Goal: Task Accomplishment & Management: Manage account settings

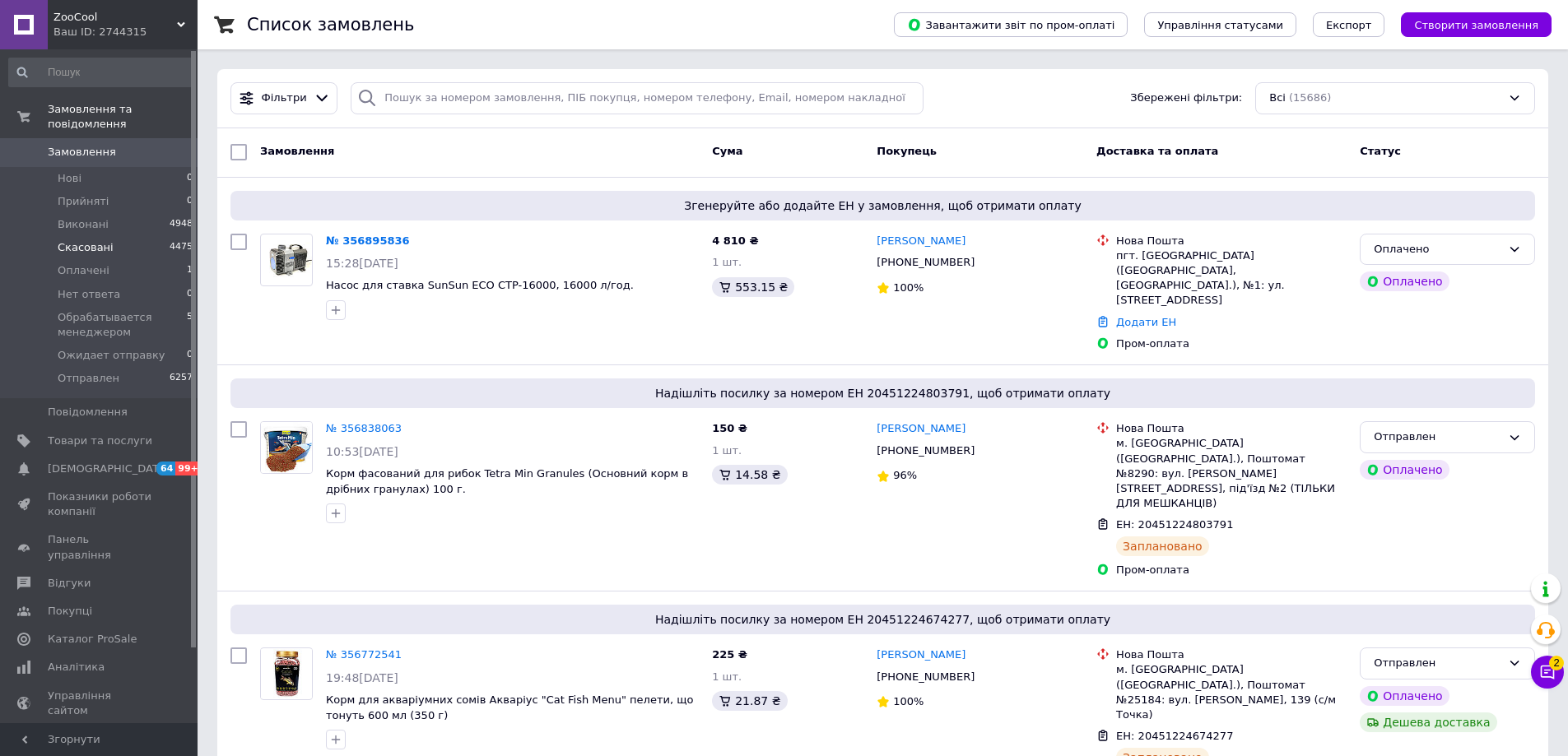
click at [140, 259] on li "Оплачені 1" at bounding box center [101, 271] width 203 height 23
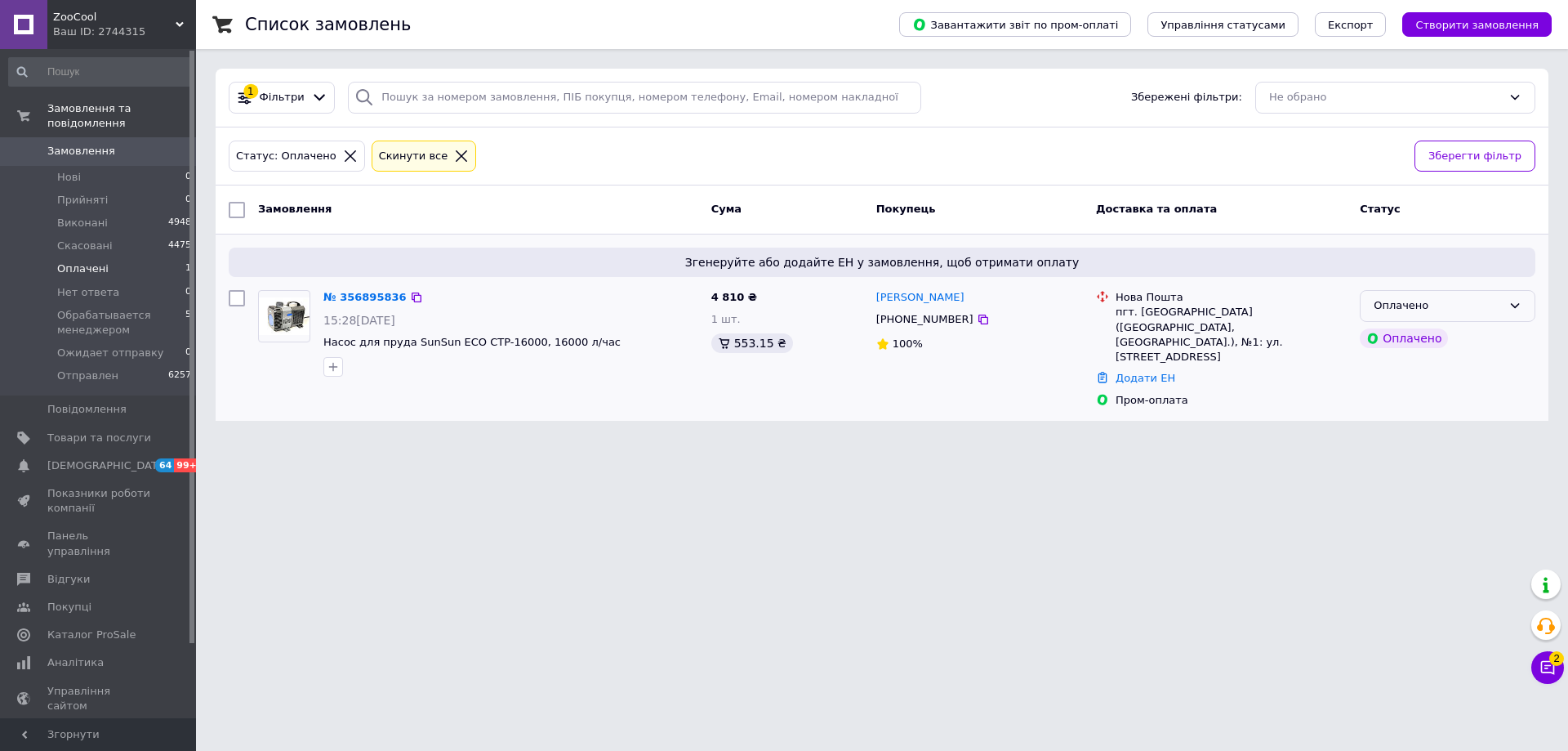
click at [1508, 309] on div "Оплачено" at bounding box center [1448, 306] width 176 height 32
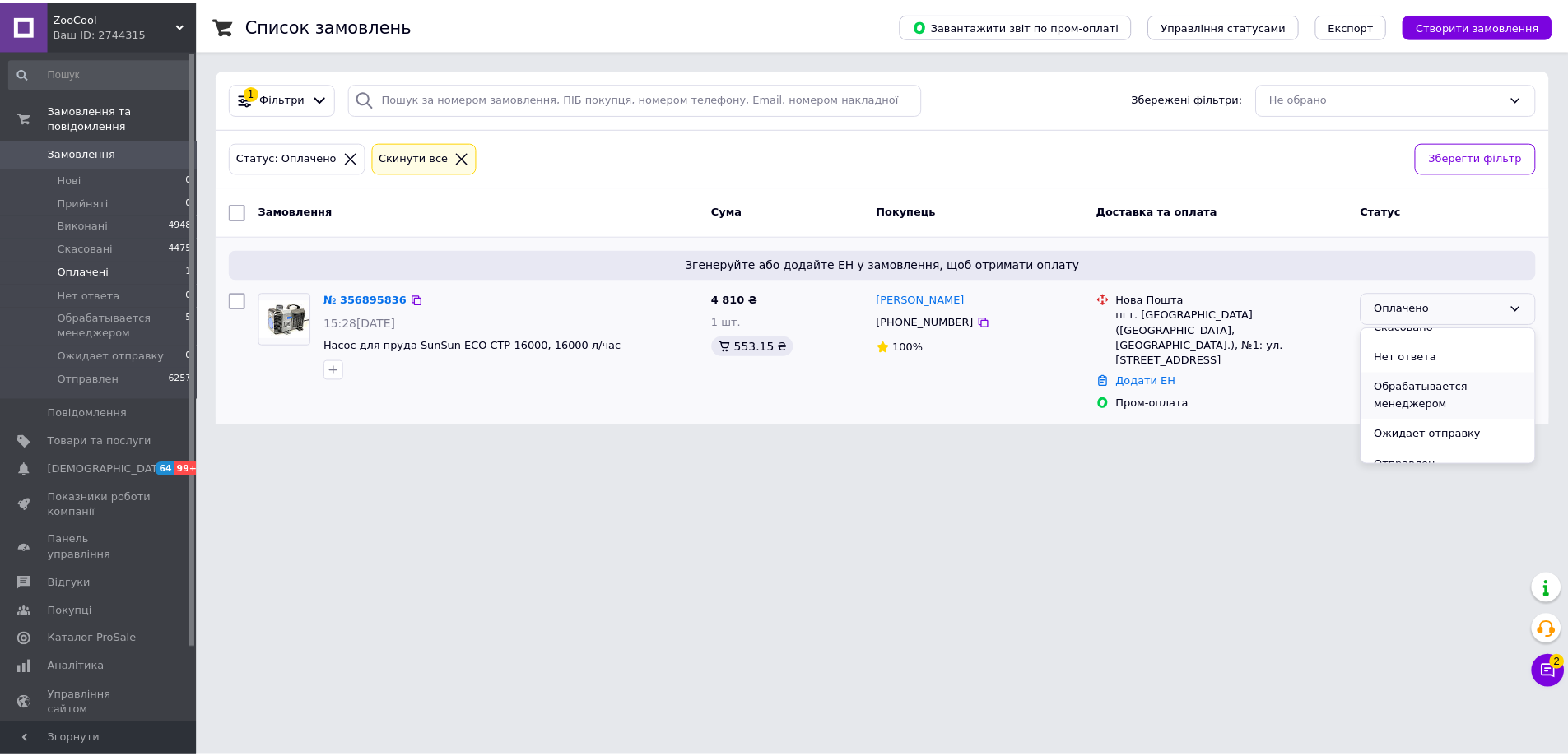
scroll to position [92, 0]
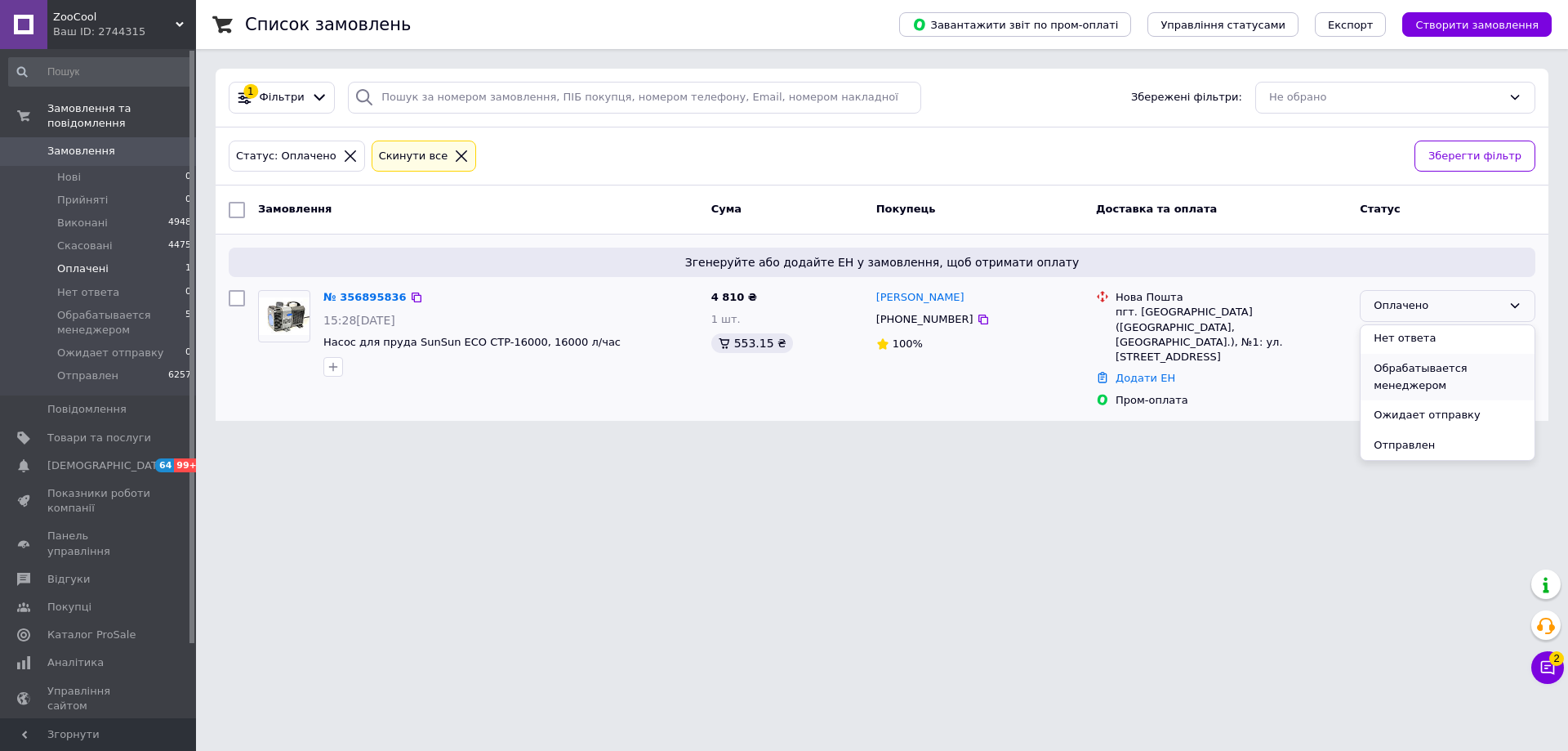
click at [1423, 380] on li "Обрабатывается менеджером" at bounding box center [1448, 377] width 174 height 46
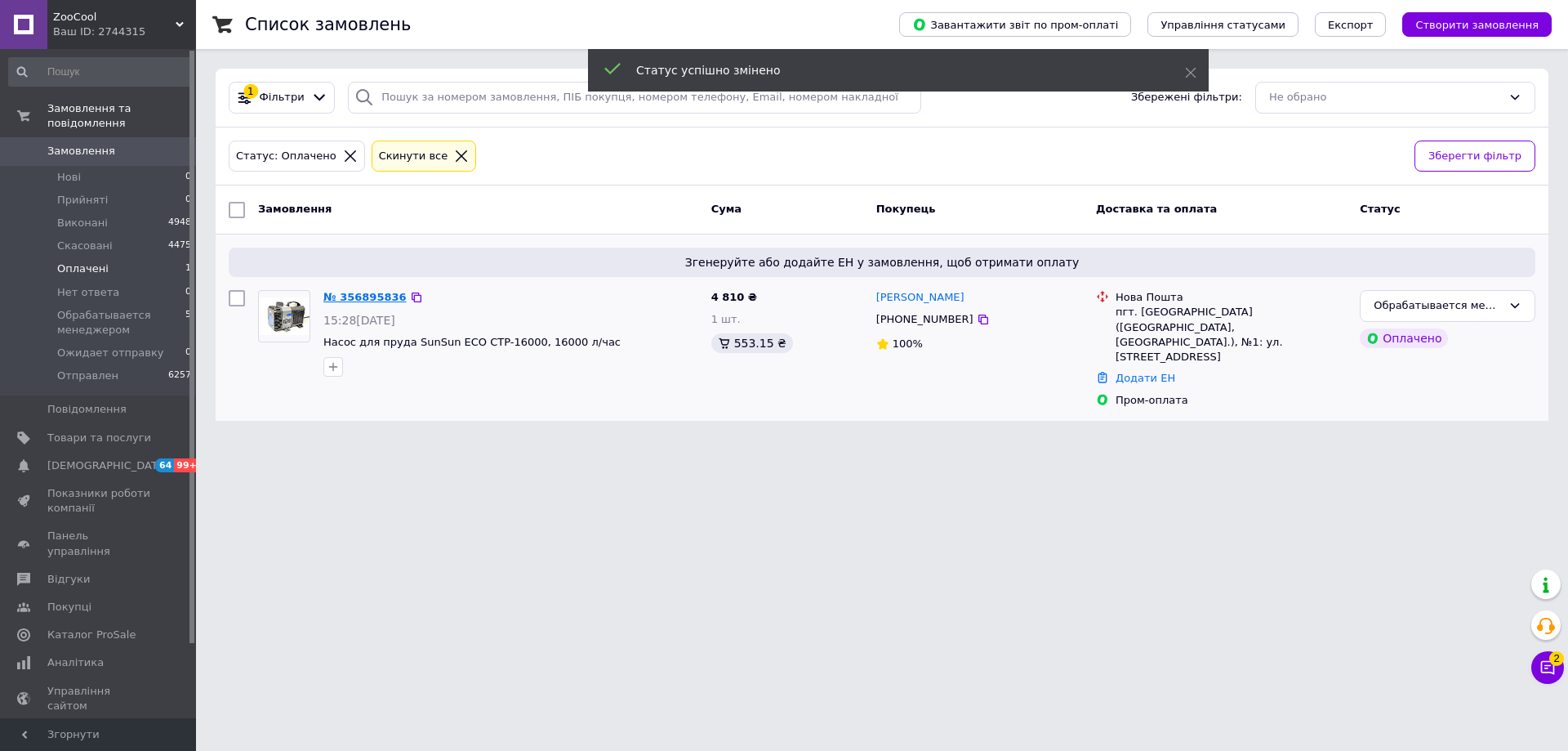
click at [360, 302] on link "№ 356895836" at bounding box center [365, 297] width 83 height 13
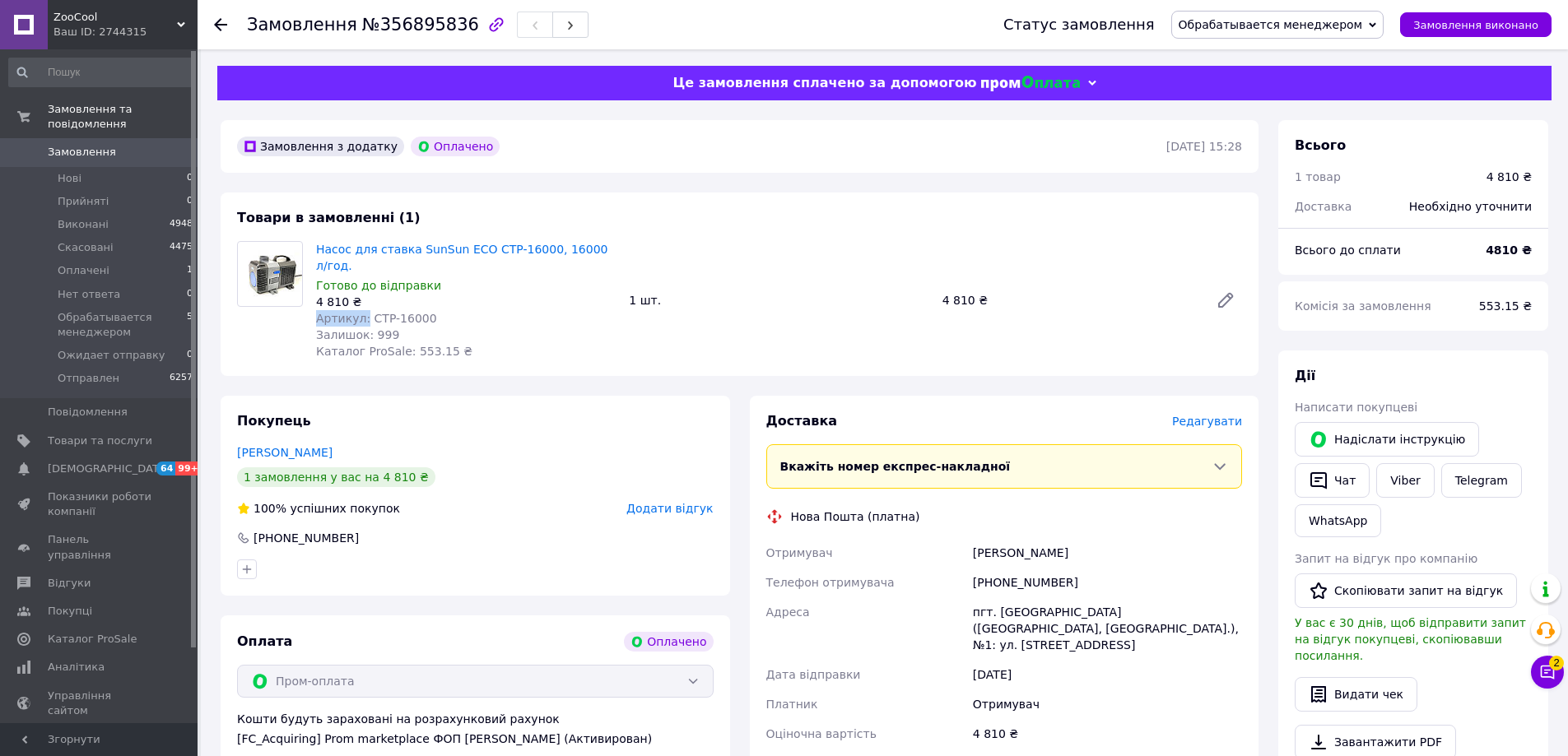
drag, startPoint x: 362, startPoint y: 301, endPoint x: 498, endPoint y: 288, distance: 136.6
click at [498, 288] on div "Насос для ставка SunSun ECO CTP-16000, 16000 л/год. Готово до відправки 4 810 ₴…" at bounding box center [466, 300] width 313 height 125
drag, startPoint x: 498, startPoint y: 288, endPoint x: 435, endPoint y: 304, distance: 65.0
click at [499, 293] on div "4 810 ₴" at bounding box center [465, 301] width 299 height 17
click at [370, 312] on span "Артикул: CTP-16000" at bounding box center [376, 319] width 121 height 14
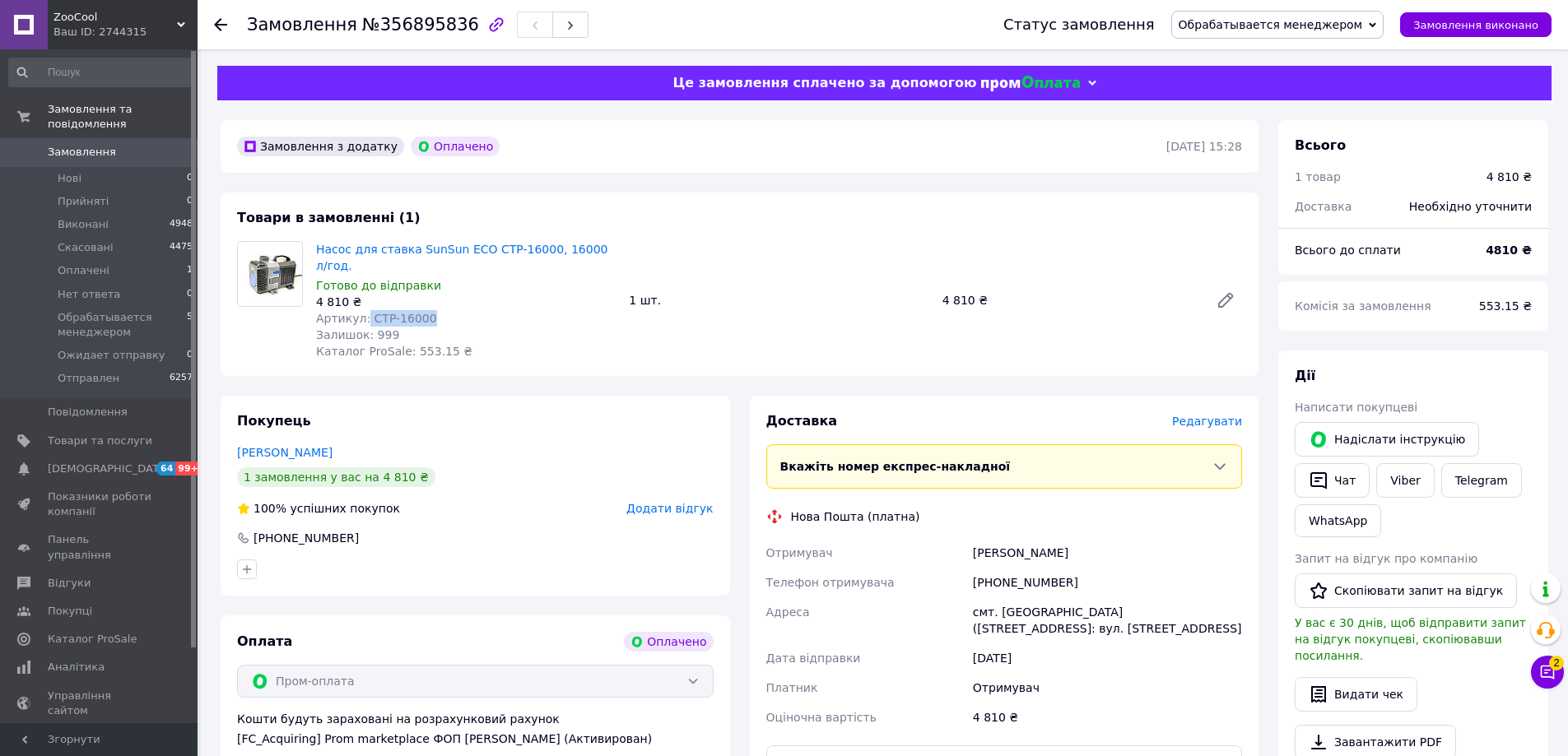
drag, startPoint x: 363, startPoint y: 303, endPoint x: 498, endPoint y: 299, distance: 135.1
click at [498, 310] on div "Артикул: CTP-16000" at bounding box center [465, 318] width 299 height 17
copy span "CTP-16000"
click at [1264, 26] on span "Обрабатывается менеджером" at bounding box center [1270, 25] width 184 height 14
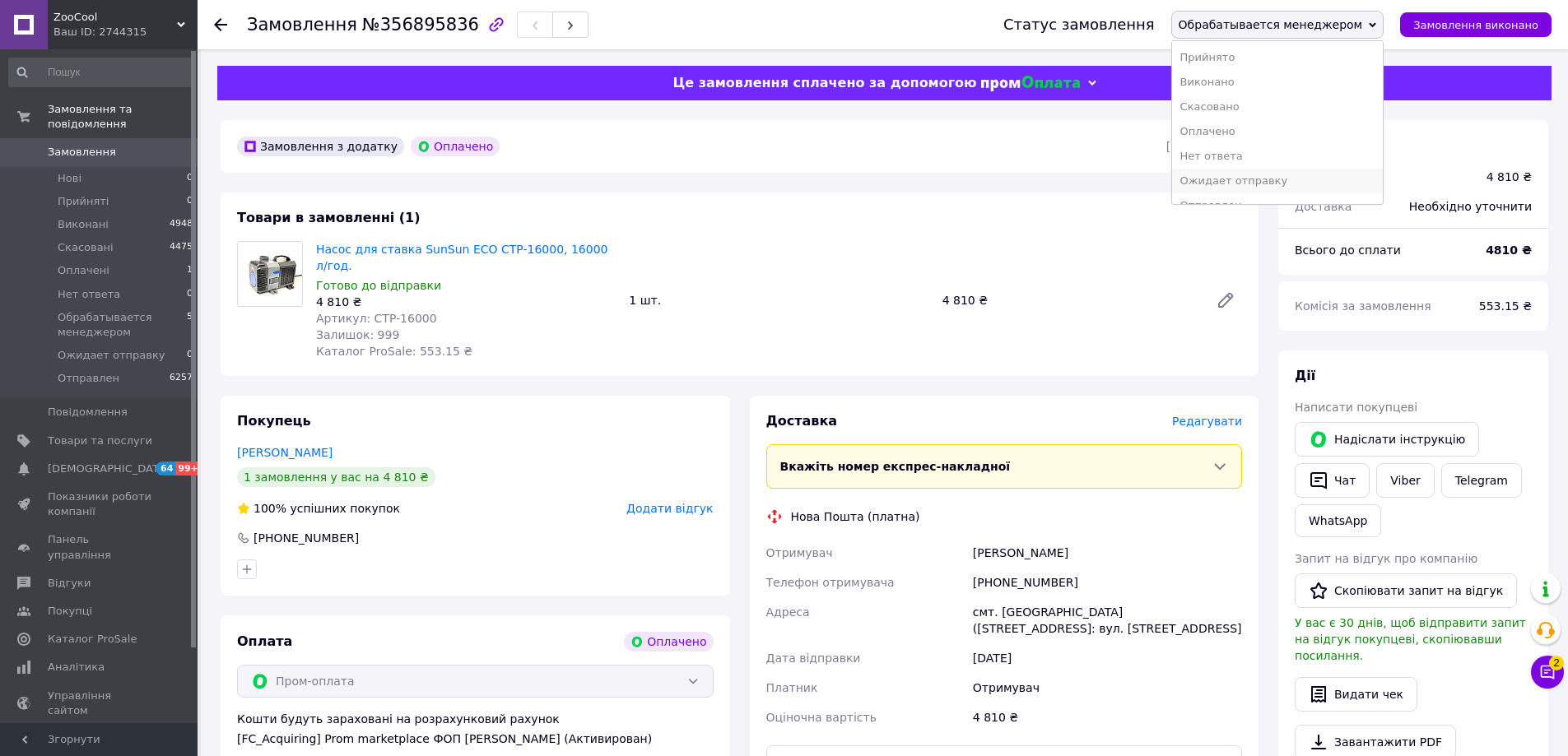
click at [1249, 181] on li "Ожидает отправку" at bounding box center [1278, 180] width 211 height 24
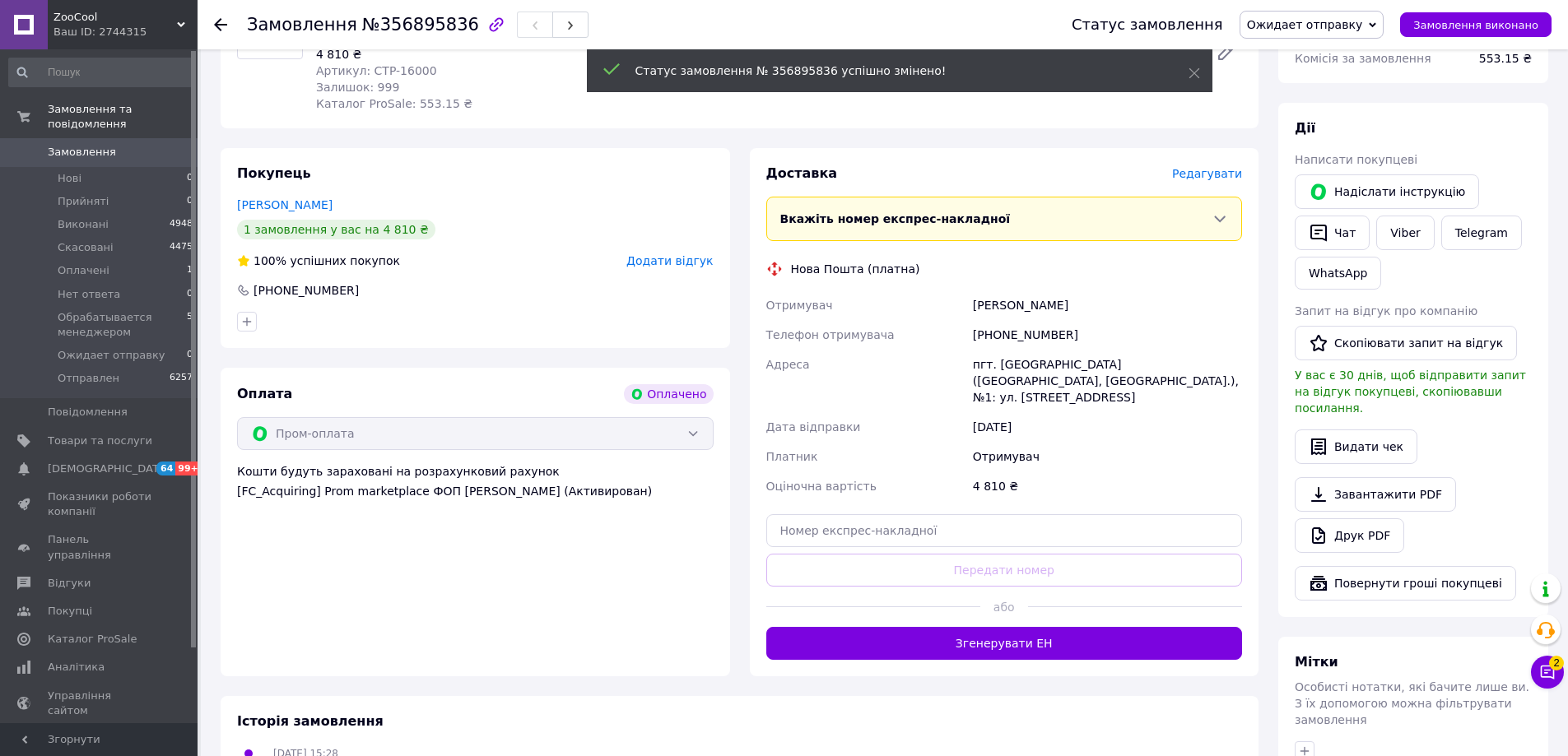
scroll to position [494, 0]
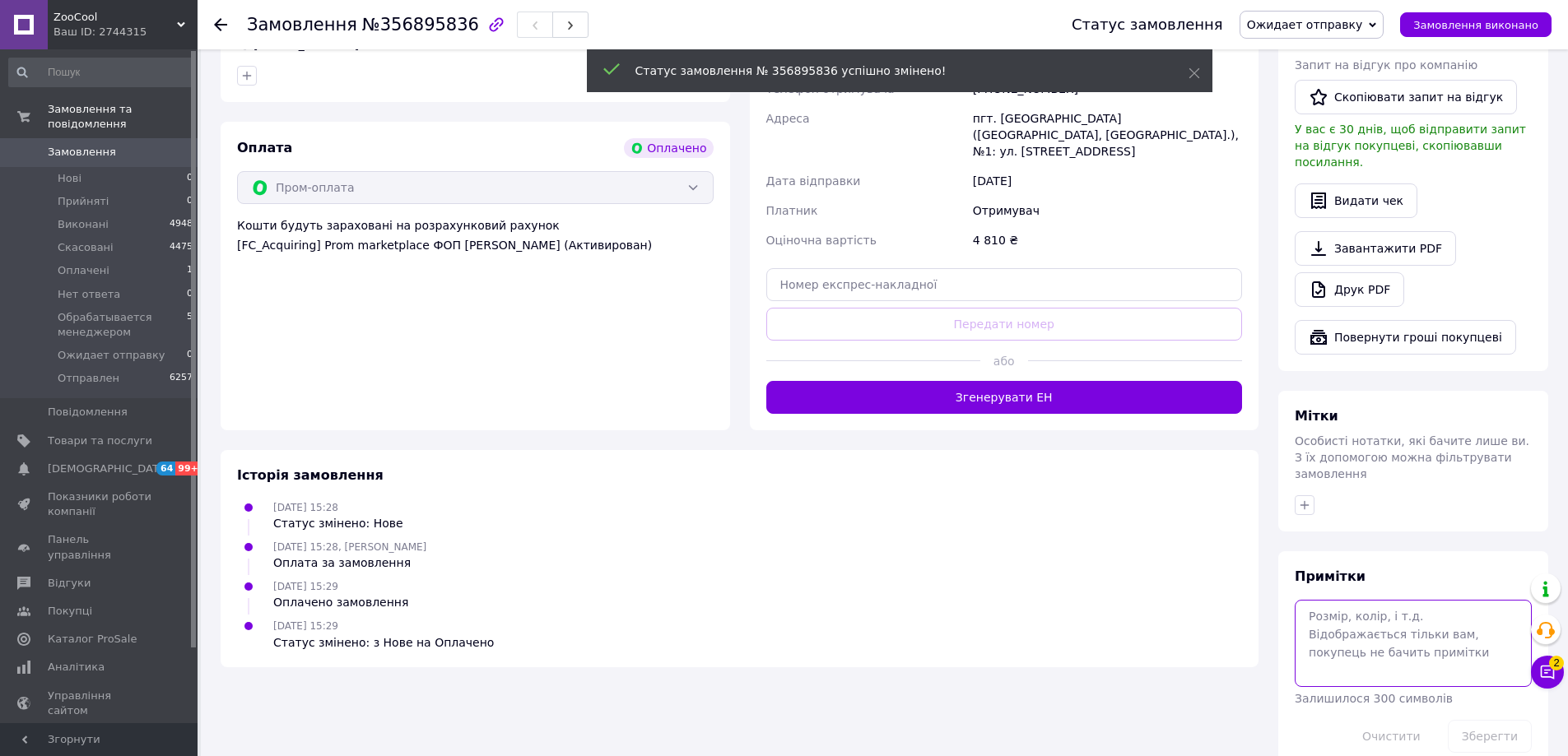
click at [1352, 600] on textarea at bounding box center [1412, 644] width 237 height 88
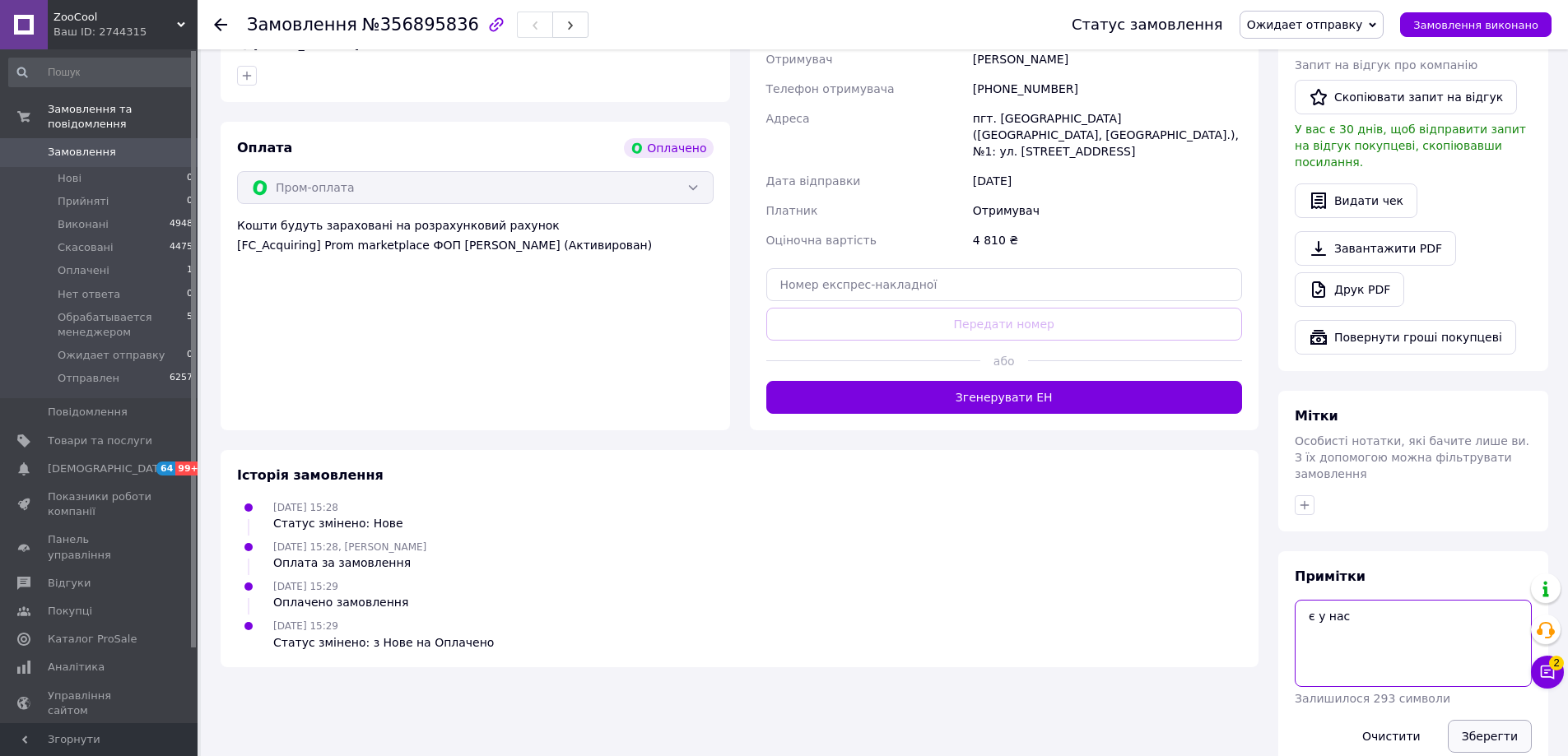
type textarea "є у нас"
click at [1481, 720] on button "Зберегти" at bounding box center [1489, 737] width 84 height 33
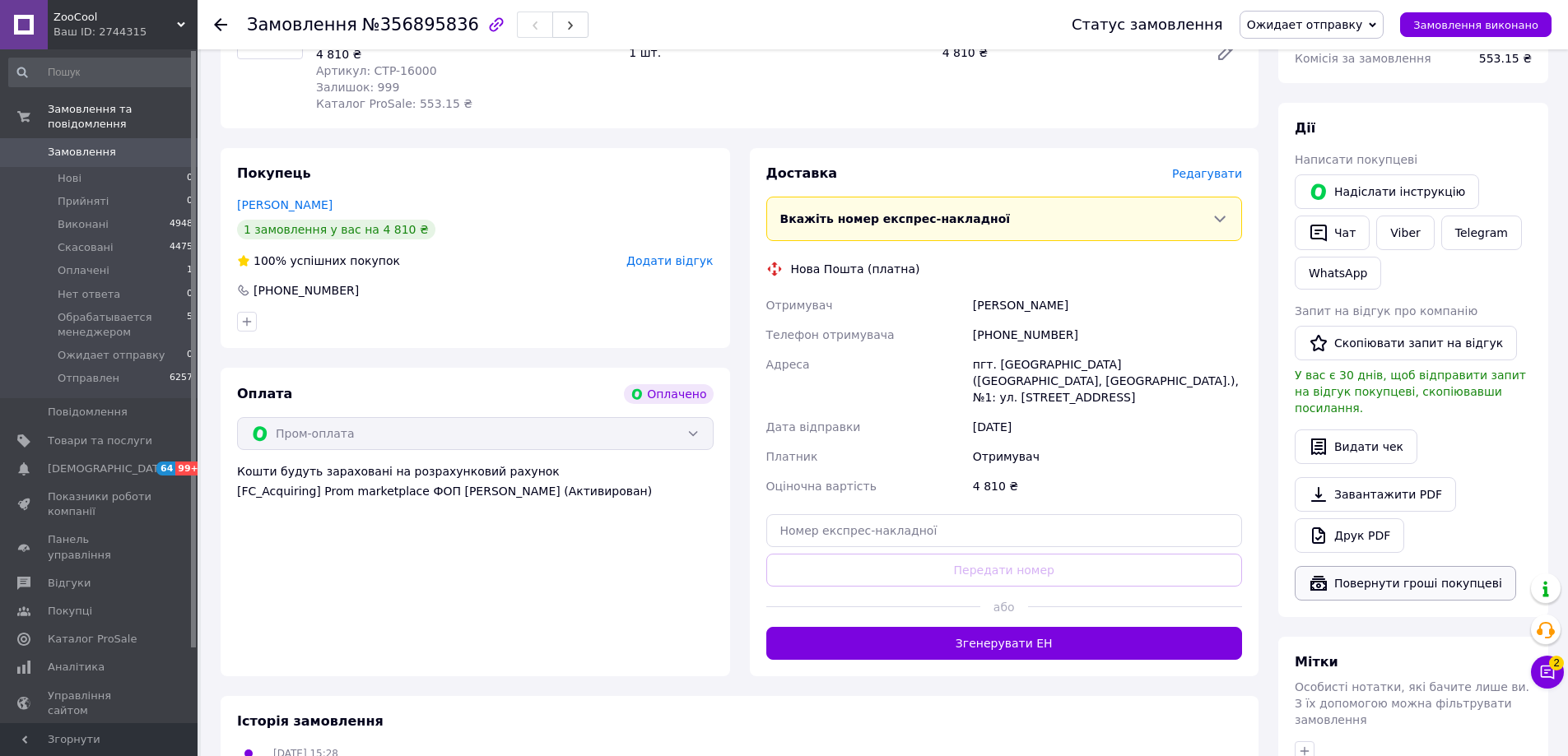
scroll to position [246, 0]
click at [1408, 228] on link "Viber" at bounding box center [1404, 233] width 57 height 34
click at [1333, 228] on button "Чат" at bounding box center [1331, 233] width 75 height 34
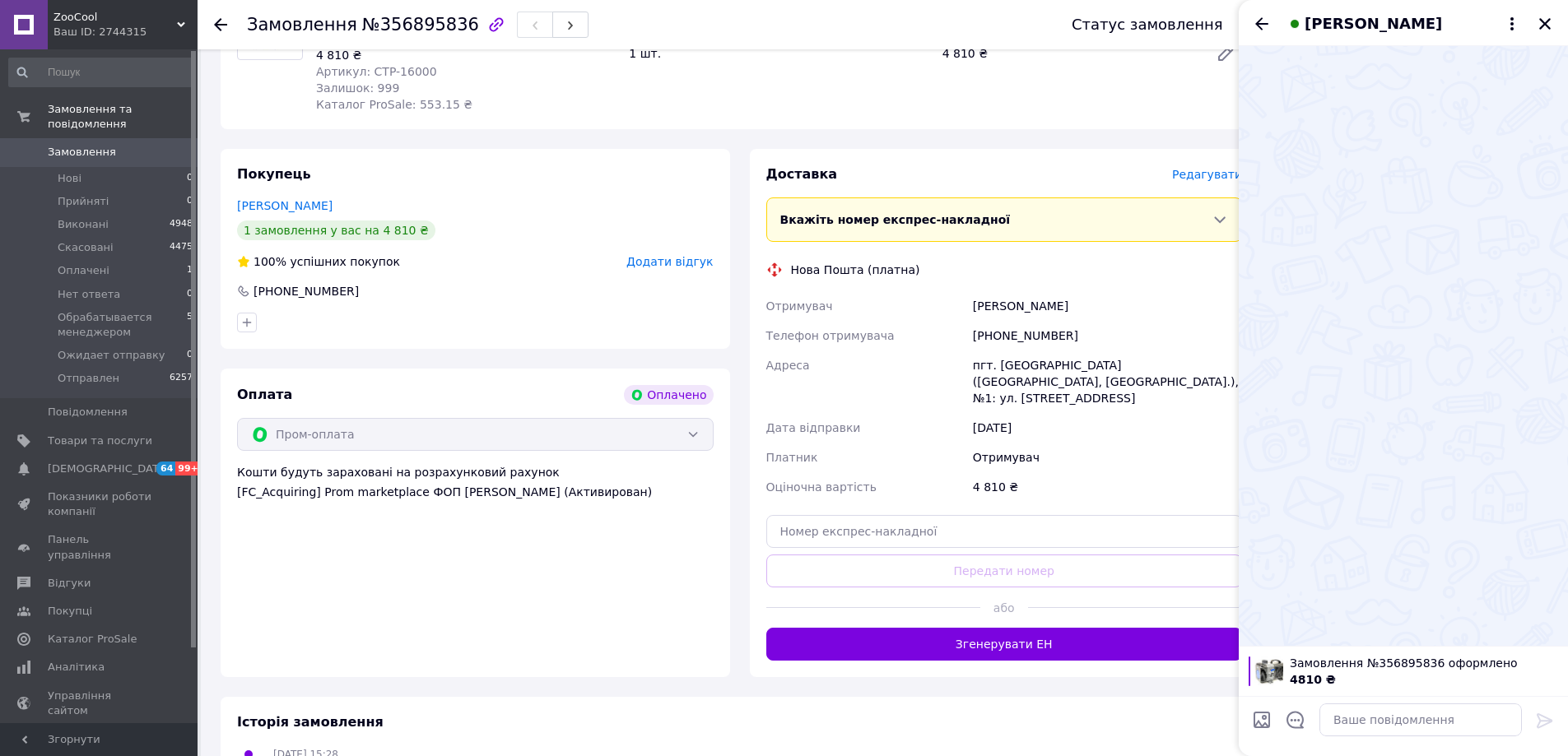
drag, startPoint x: 1531, startPoint y: 444, endPoint x: 1469, endPoint y: 509, distance: 89.8
click at [1531, 444] on div at bounding box center [1403, 346] width 329 height 600
click at [1380, 728] on textarea at bounding box center [1421, 720] width 203 height 33
paste textarea "Доброго дня, відправка буде протягом 3х робочих днів."
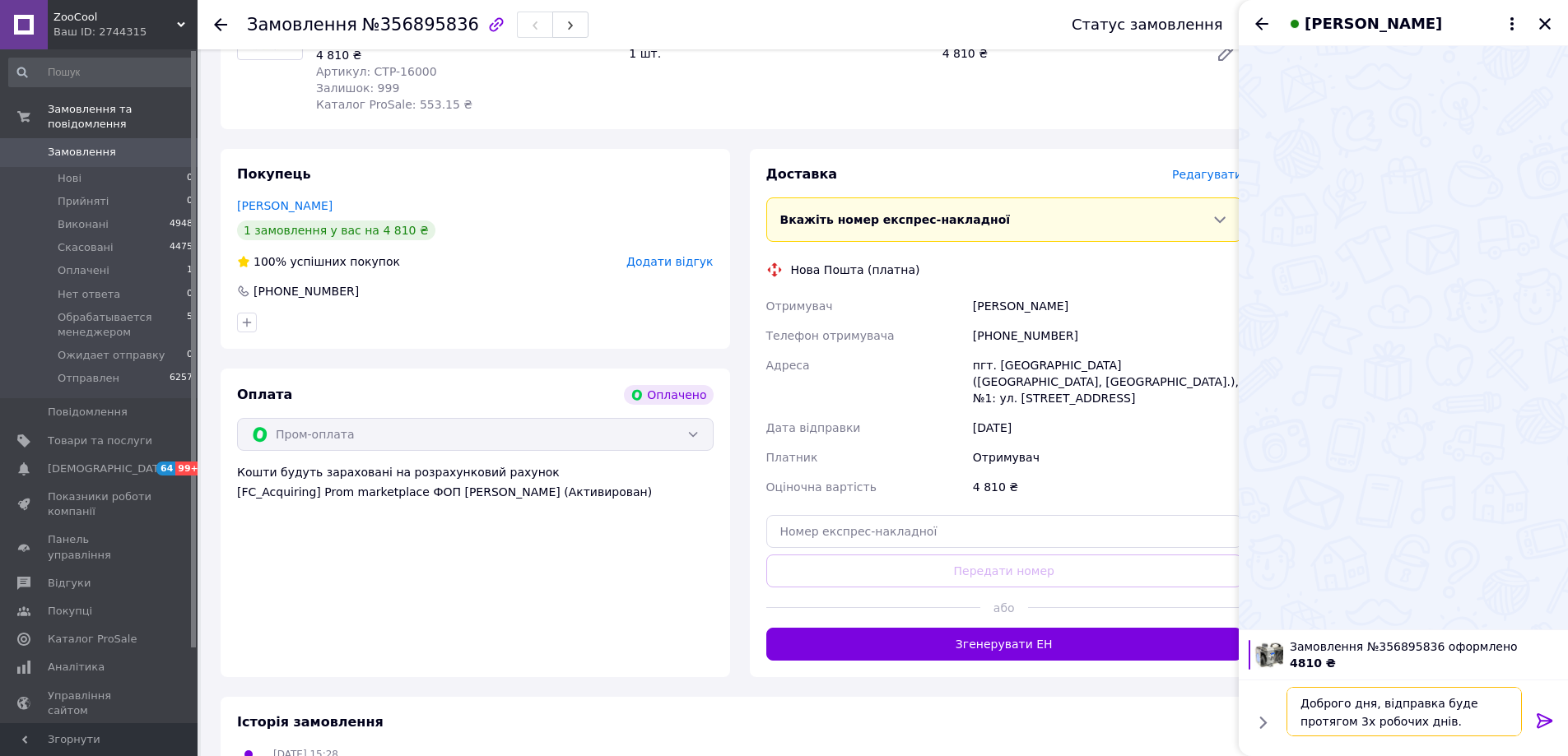
type textarea "Доброго дня, відправка буде протягом 3х робочих днів."
click at [1550, 723] on icon at bounding box center [1545, 721] width 19 height 19
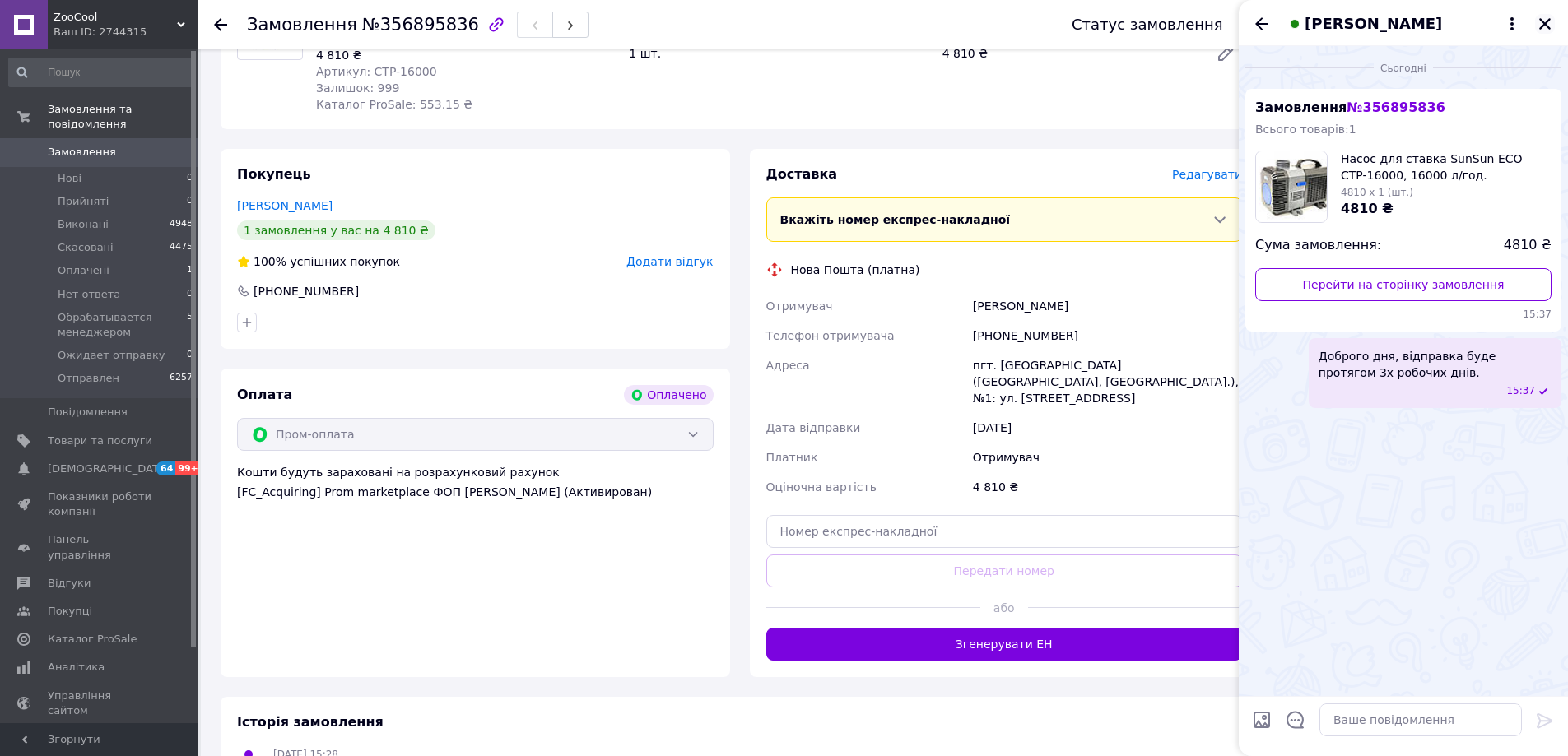
click at [1535, 29] on button "Закрити" at bounding box center [1545, 23] width 19 height 19
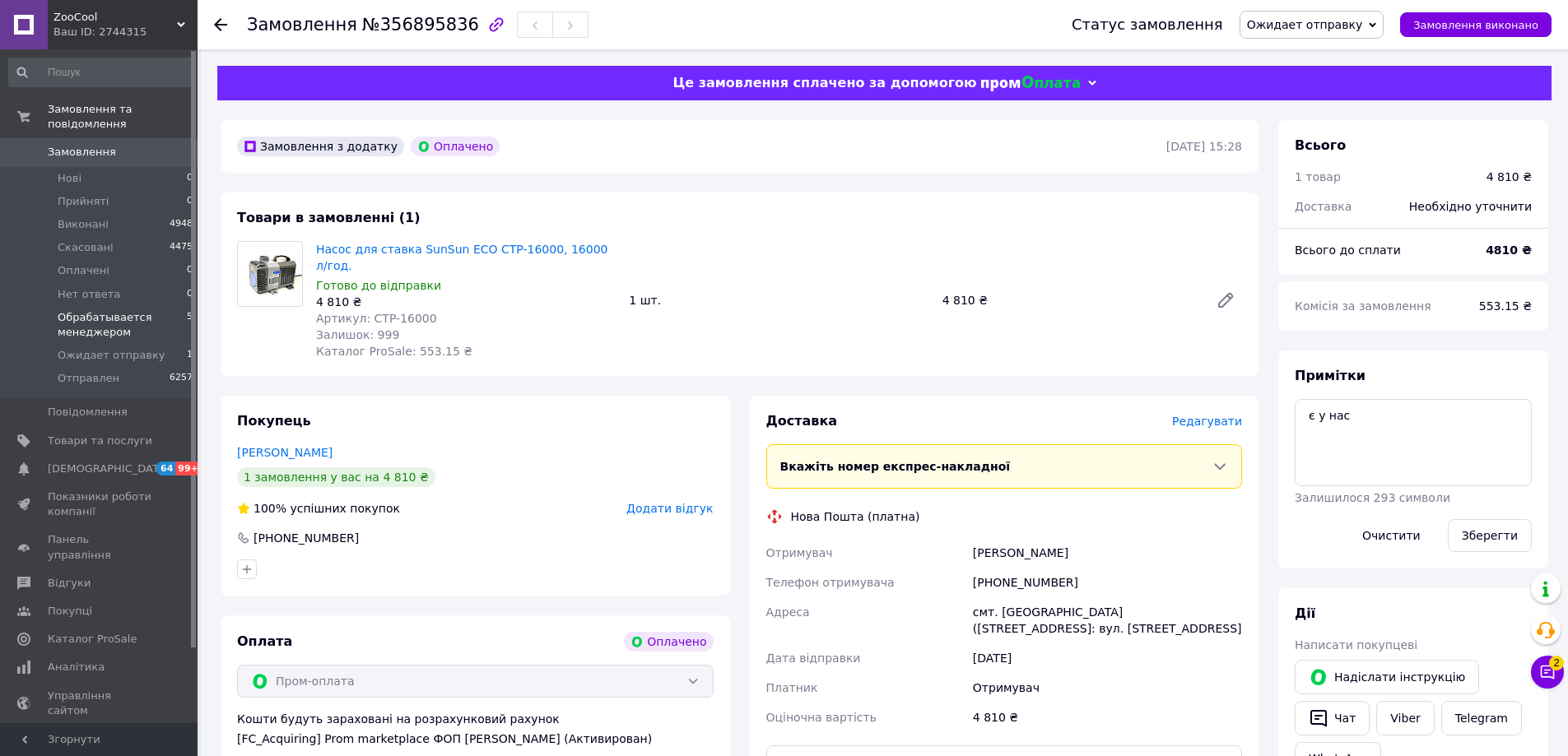
drag, startPoint x: 99, startPoint y: 310, endPoint x: 98, endPoint y: 299, distance: 11.0
click at [96, 310] on span "Обрабатывается менеджером" at bounding box center [122, 324] width 130 height 29
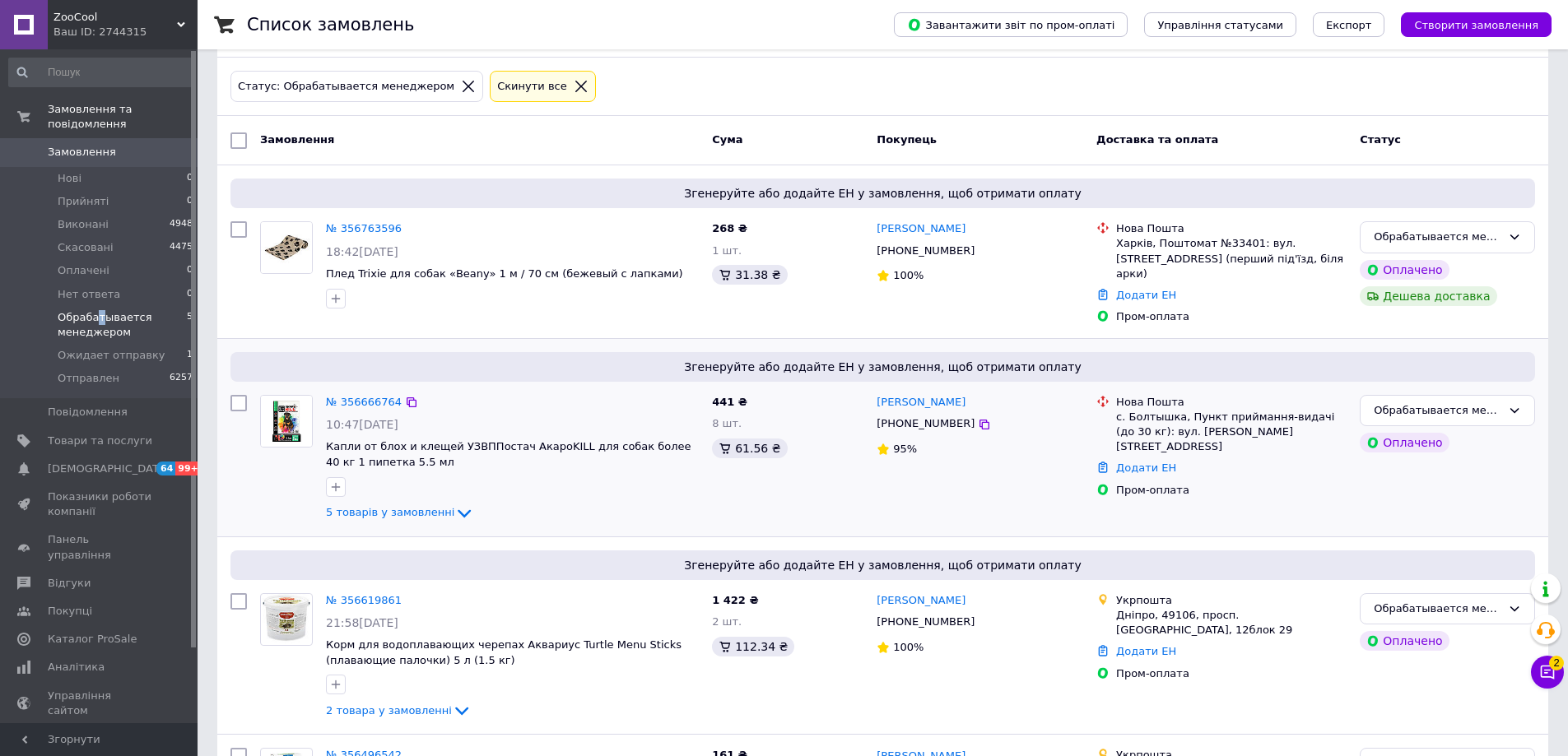
scroll to position [165, 0]
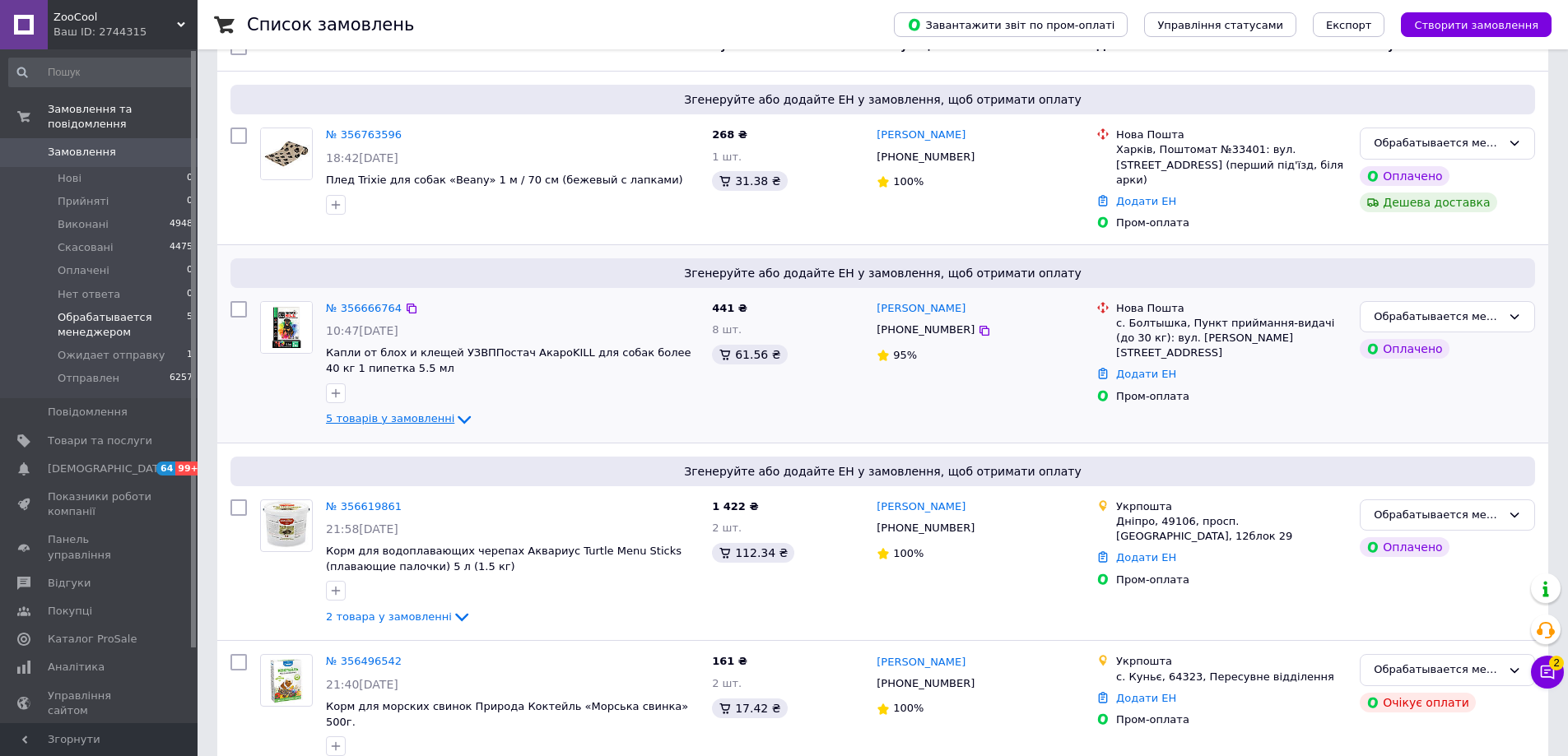
click at [400, 419] on span "5 товарів у замовленні" at bounding box center [390, 418] width 129 height 13
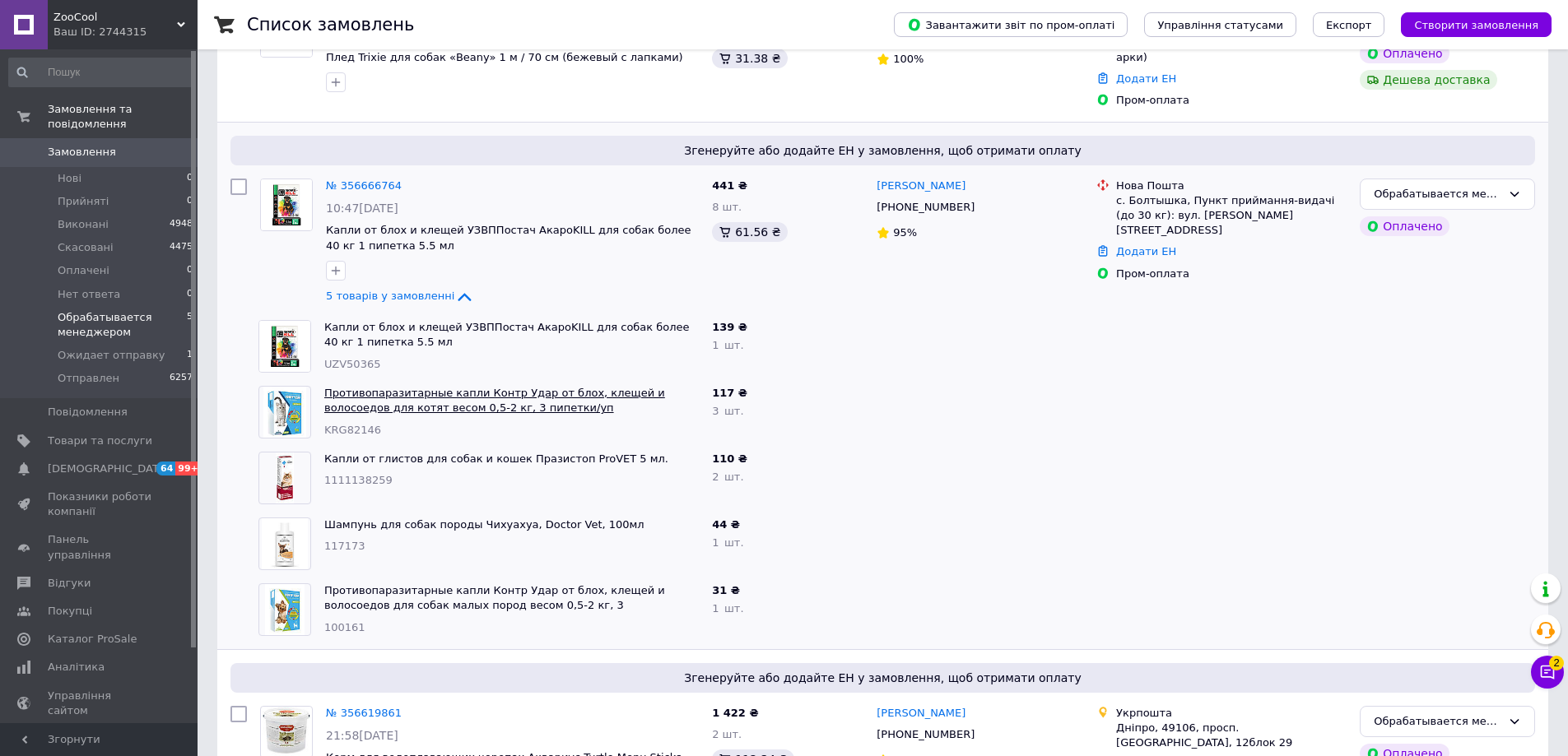
scroll to position [329, 0]
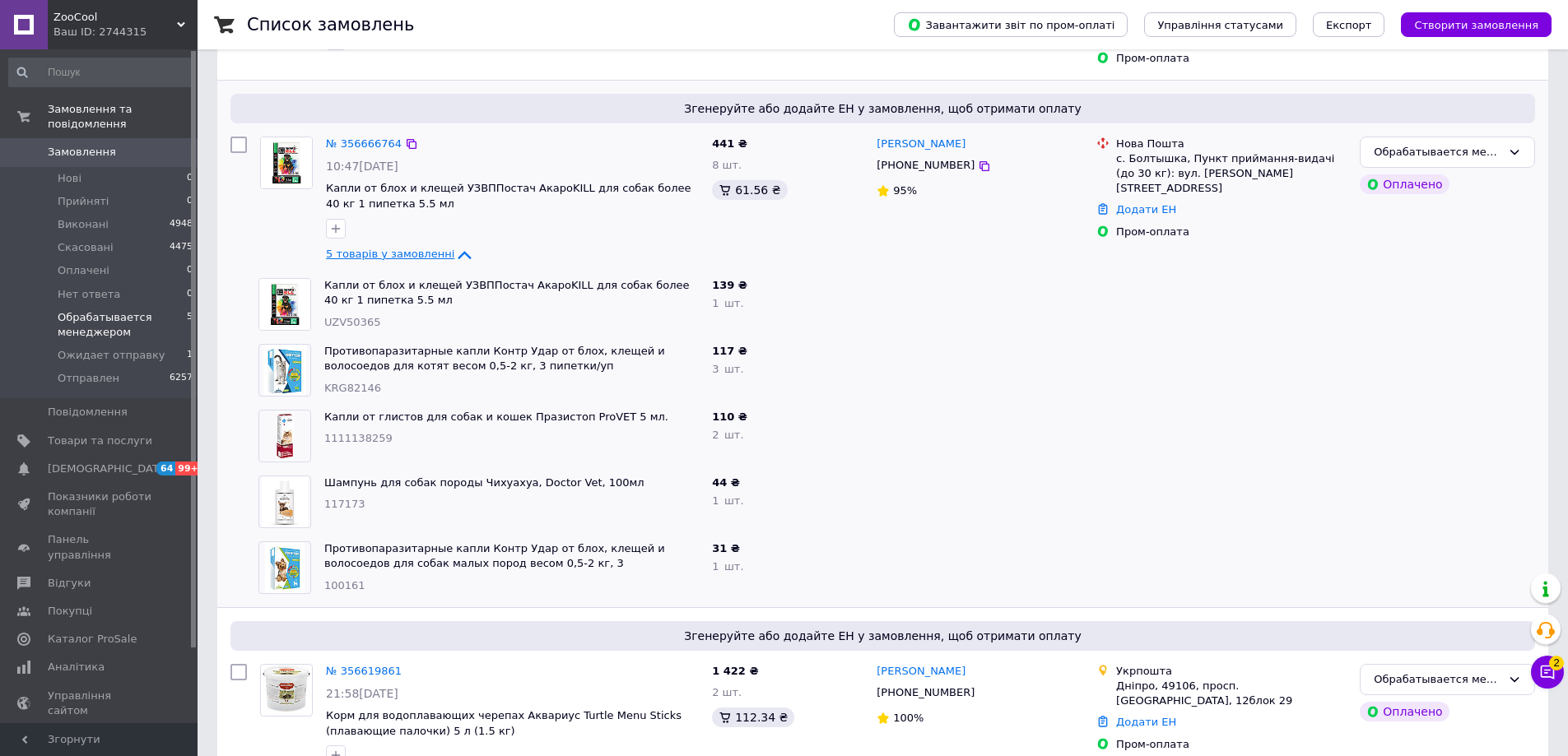
click at [415, 256] on span "5 товарів у замовленні" at bounding box center [390, 253] width 129 height 13
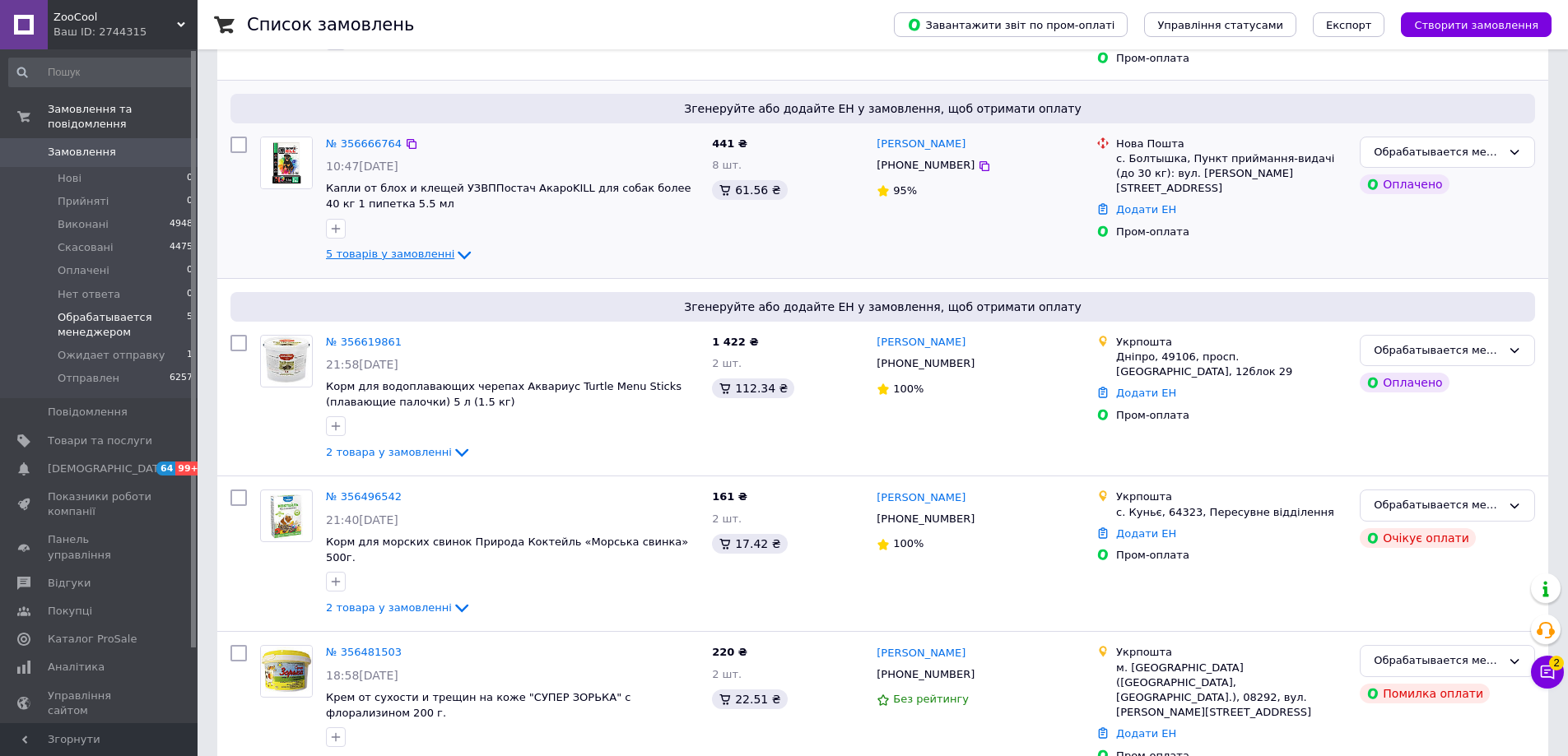
scroll to position [324, 0]
